Goal: Obtain resource: Download file/media

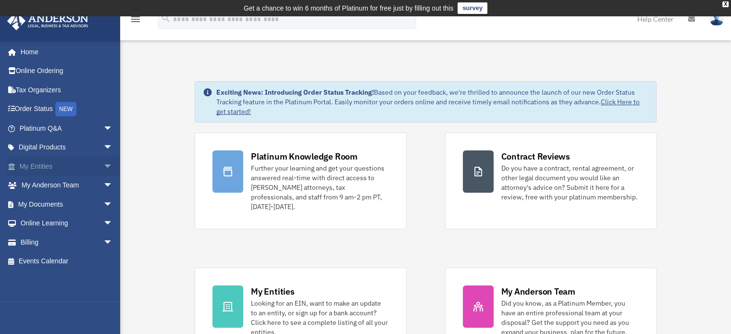
click at [103, 164] on span "arrow_drop_down" at bounding box center [112, 167] width 19 height 20
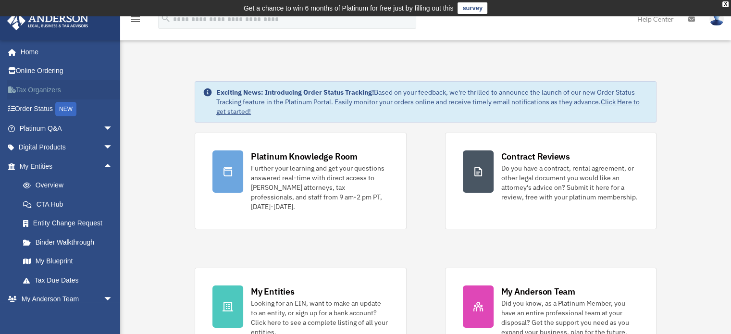
click at [105, 92] on link "Tax Organizers" at bounding box center [67, 89] width 121 height 19
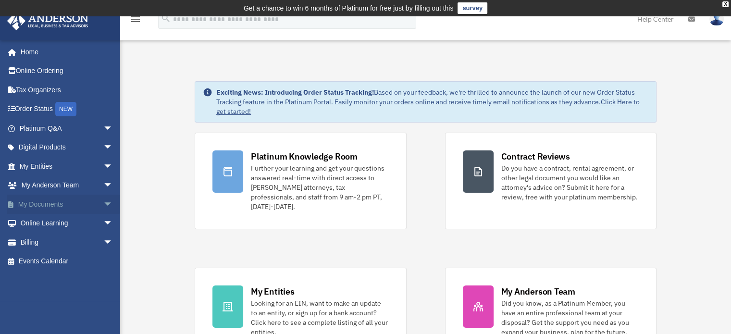
click at [103, 199] on span "arrow_drop_down" at bounding box center [112, 205] width 19 height 20
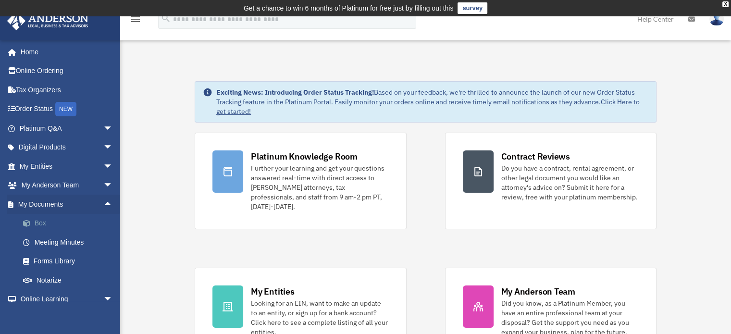
click at [37, 221] on link "Box" at bounding box center [70, 223] width 114 height 19
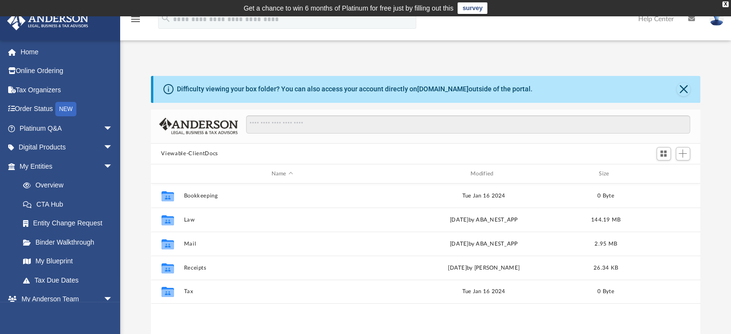
scroll to position [211, 542]
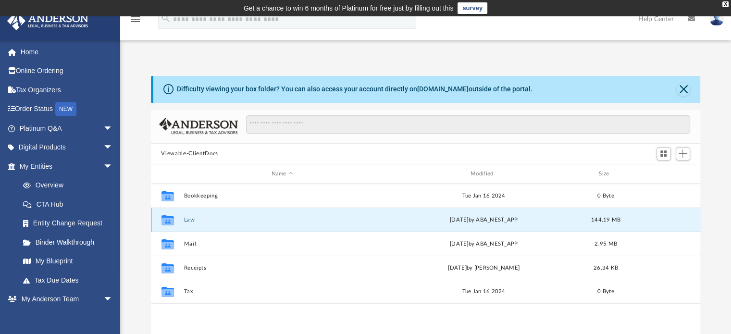
click at [190, 217] on button "Law" at bounding box center [282, 220] width 197 height 6
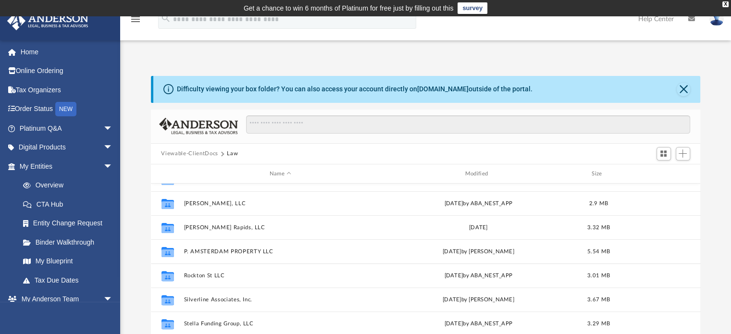
scroll to position [380, 0]
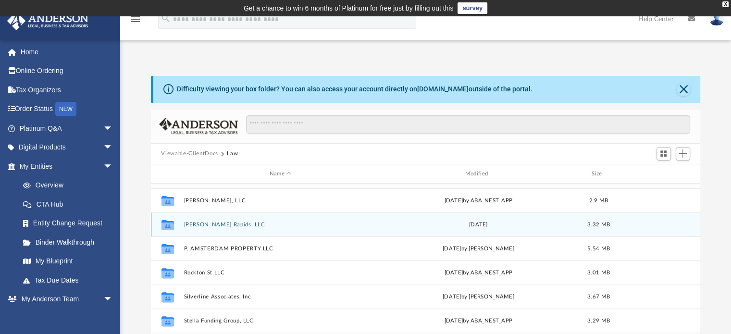
click at [194, 219] on div "Collaborated Folder [PERSON_NAME][GEOGRAPHIC_DATA], LLC [DATE] 3.32 MB" at bounding box center [426, 224] width 550 height 24
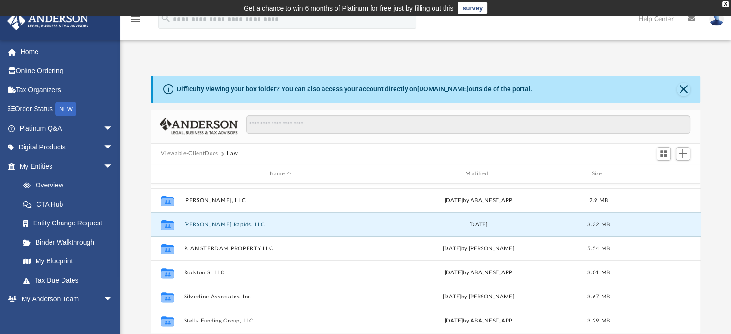
click at [196, 222] on button "[PERSON_NAME] Rapids, LLC" at bounding box center [281, 225] width 194 height 6
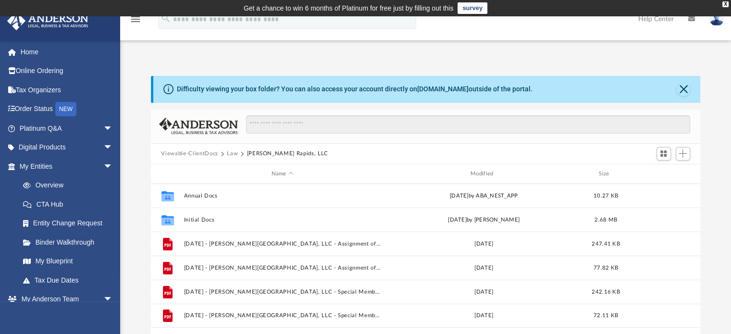
scroll to position [0, 0]
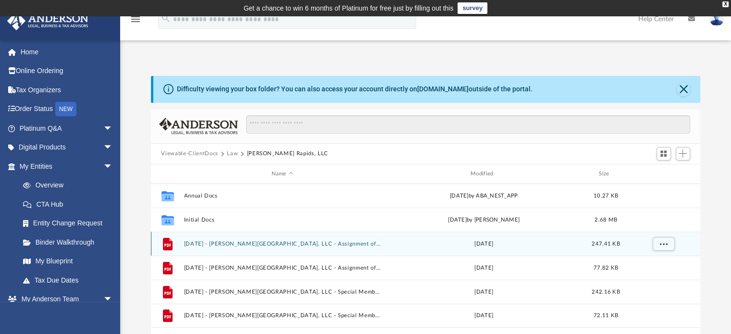
click at [334, 246] on button "[DATE] - [PERSON_NAME][GEOGRAPHIC_DATA], LLC - Assignment of Interest - DocuSig…" at bounding box center [282, 244] width 197 height 6
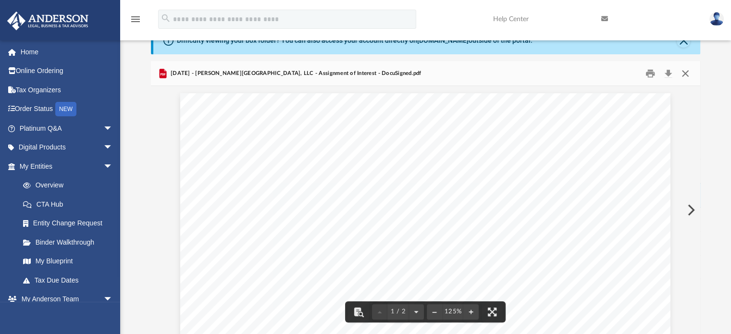
click at [686, 73] on button "Close" at bounding box center [685, 73] width 17 height 15
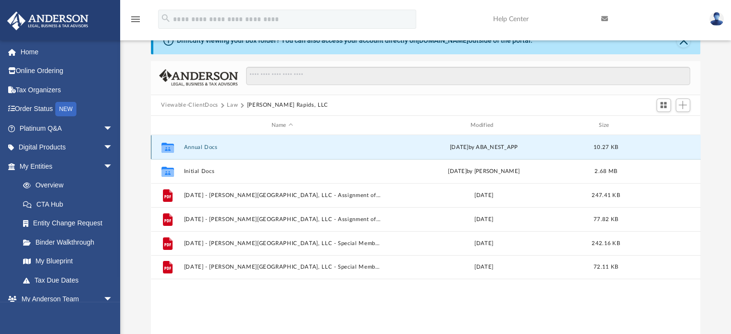
click at [197, 149] on button "Annual Docs" at bounding box center [282, 147] width 197 height 6
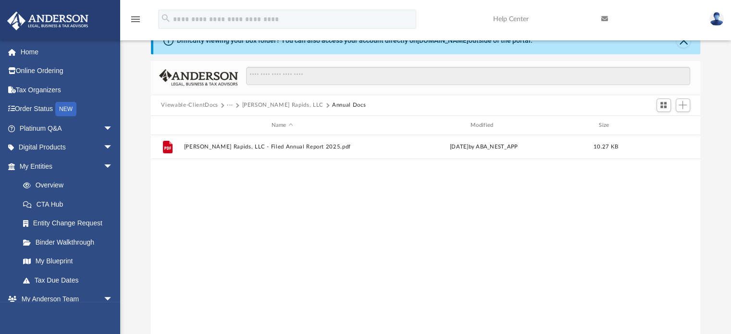
click at [272, 104] on button "[PERSON_NAME] Rapids, LLC" at bounding box center [282, 105] width 81 height 9
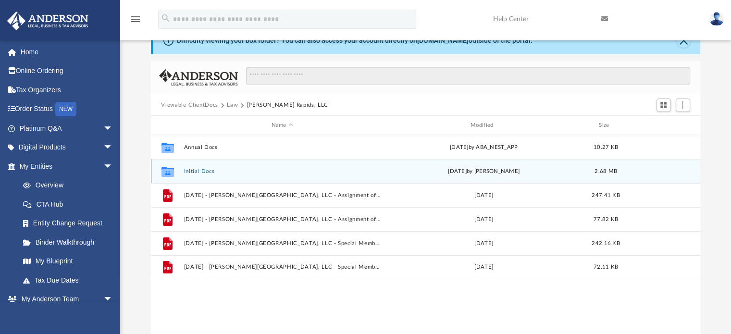
click at [207, 171] on button "Initial Docs" at bounding box center [282, 171] width 197 height 6
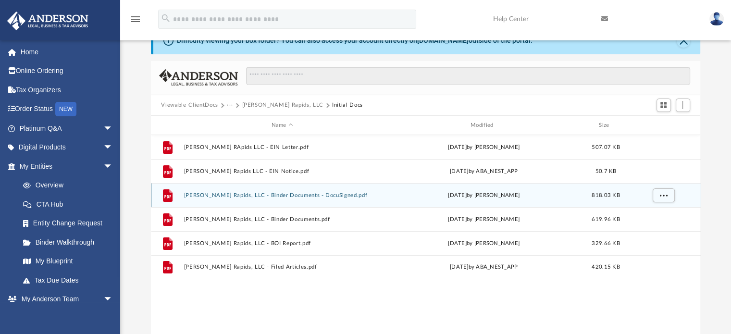
click at [233, 194] on button "[PERSON_NAME] Rapids, LLC - Binder Documents - DocuSigned.pdf" at bounding box center [282, 195] width 197 height 6
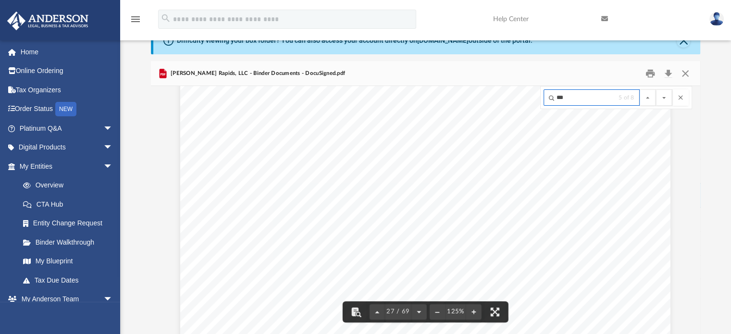
scroll to position [17340, 34]
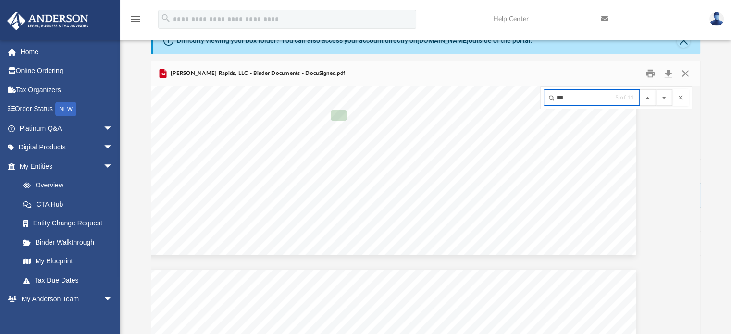
type input "***"
click at [656, 89] on button "File preview" at bounding box center [664, 97] width 16 height 16
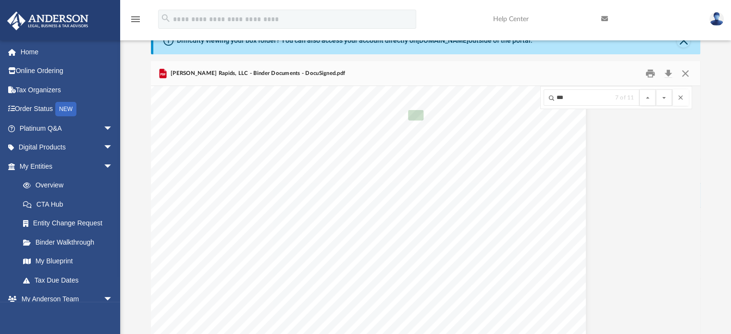
click at [656, 89] on button "File preview" at bounding box center [664, 97] width 16 height 16
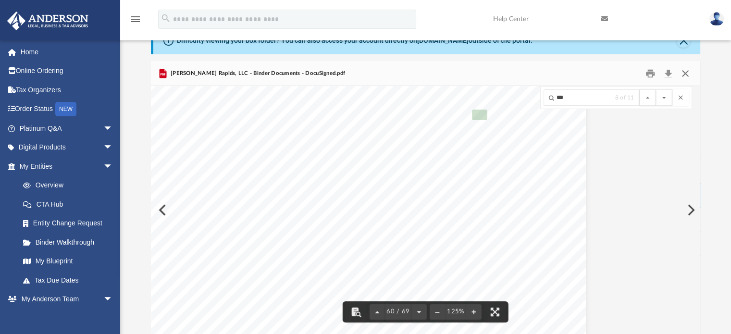
click at [686, 74] on button "Close" at bounding box center [685, 73] width 17 height 15
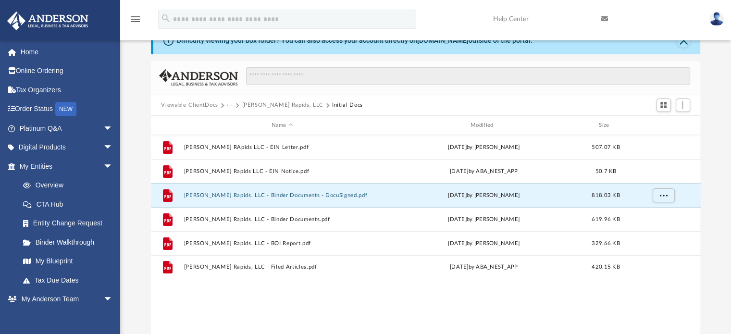
click at [250, 103] on button "[PERSON_NAME] Rapids, LLC" at bounding box center [282, 105] width 81 height 9
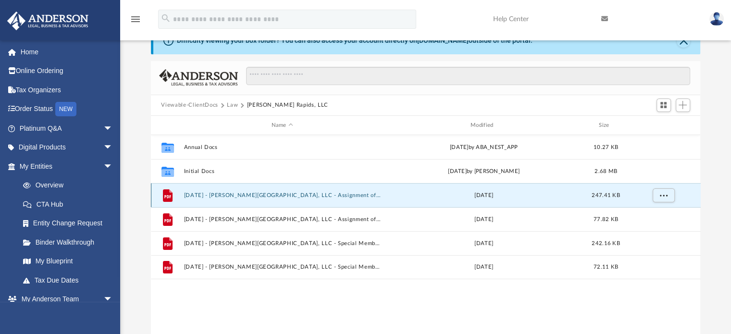
click at [331, 196] on button "[DATE] - [PERSON_NAME][GEOGRAPHIC_DATA], LLC - Assignment of Interest - DocuSig…" at bounding box center [282, 195] width 197 height 6
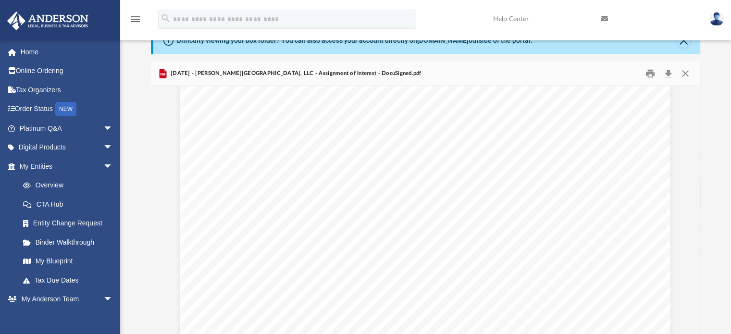
scroll to position [0, 0]
